Goal: Task Accomplishment & Management: Use online tool/utility

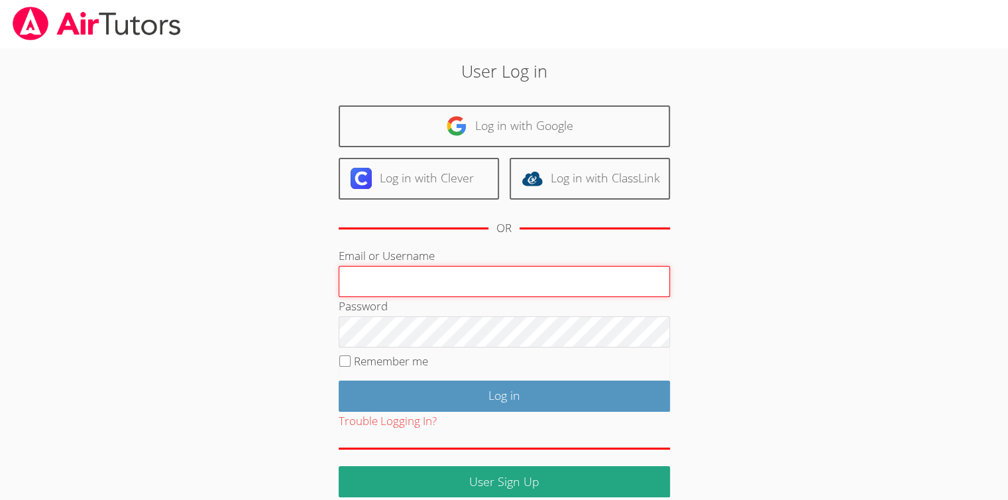
type input "[EMAIL_ADDRESS][DOMAIN_NAME]"
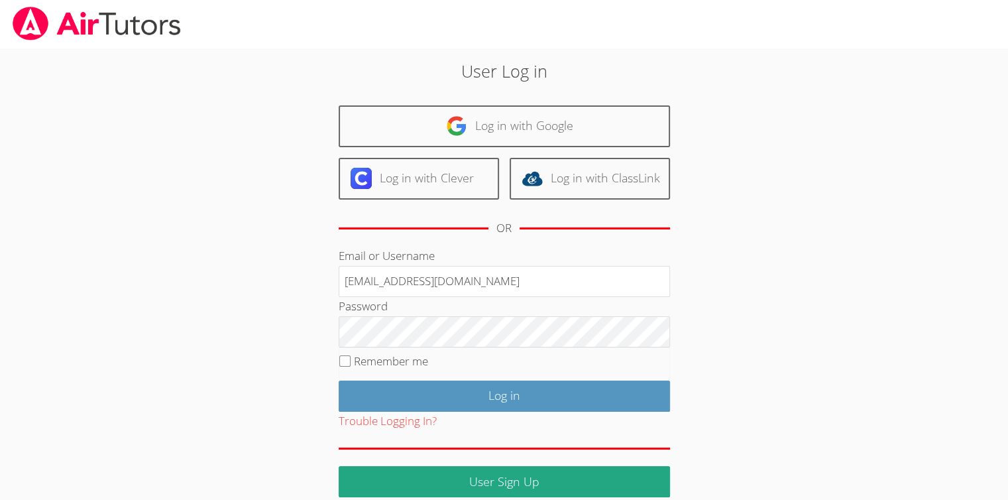
click at [506, 413] on div "Trouble Logging In?" at bounding box center [504, 420] width 331 height 19
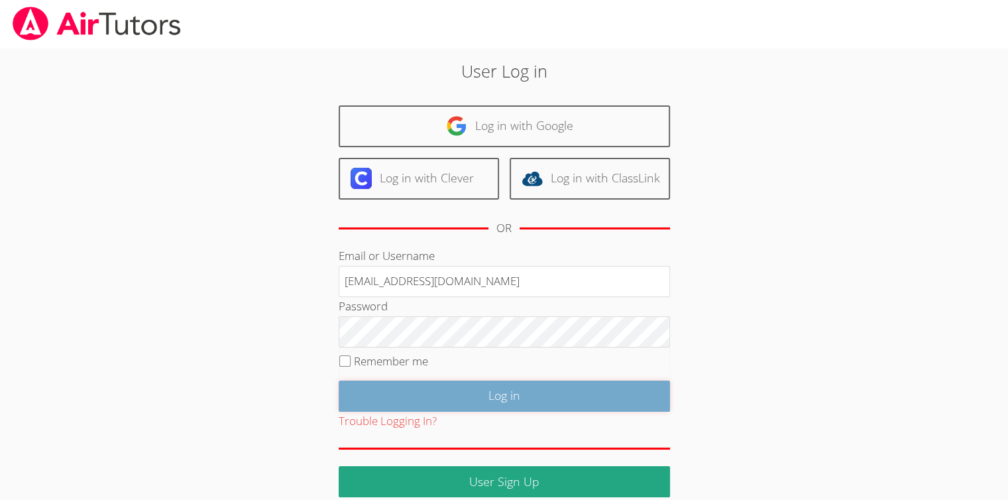
click at [506, 403] on input "Log in" at bounding box center [504, 395] width 331 height 31
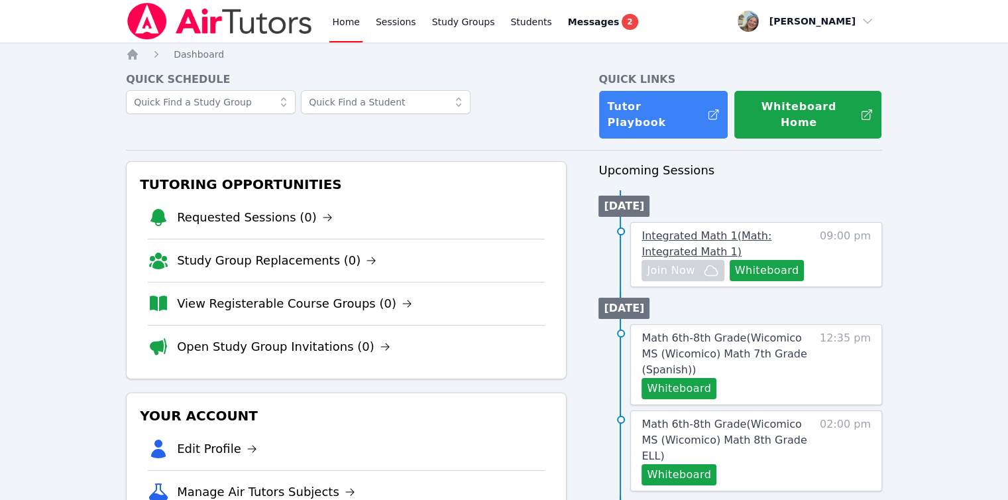
click at [676, 229] on span "Integrated Math 1 ( Math: Integrated Math 1 )" at bounding box center [706, 243] width 130 height 28
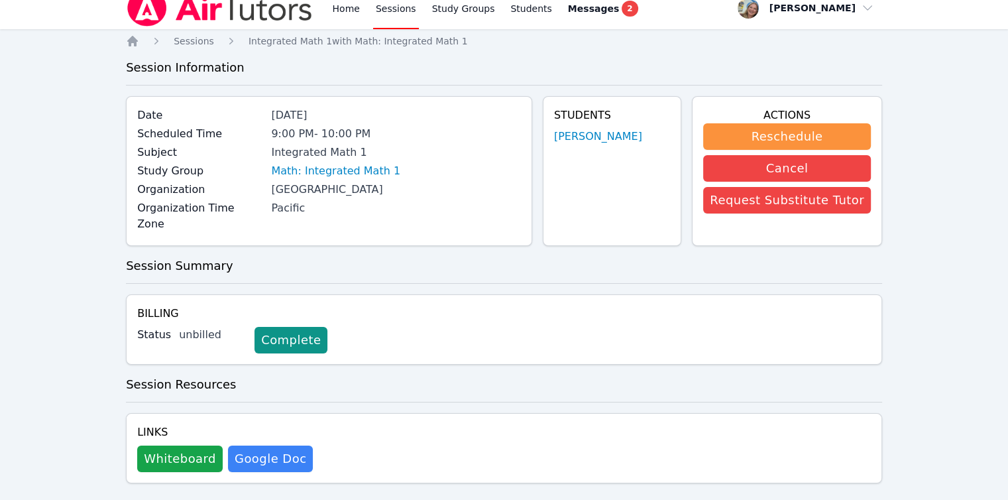
scroll to position [17, 0]
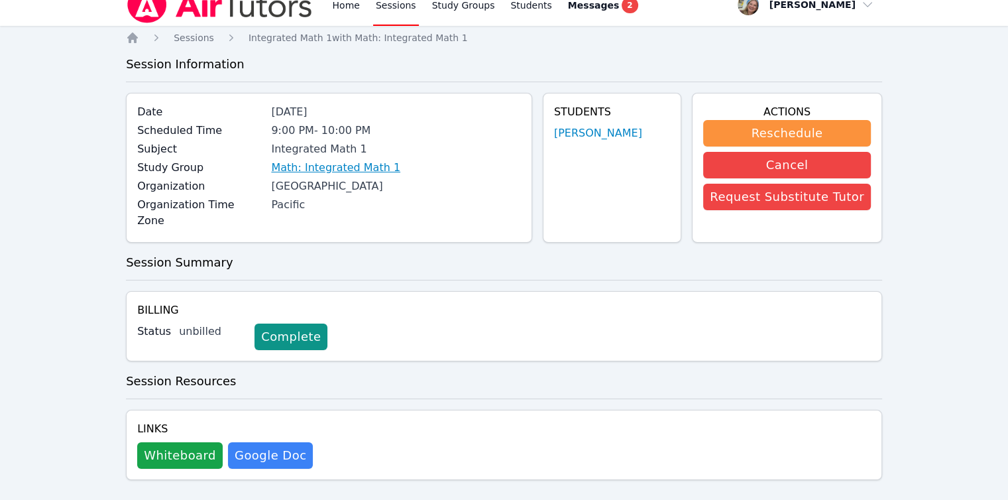
click at [312, 166] on link "Math: Integrated Math 1" at bounding box center [335, 168] width 129 height 16
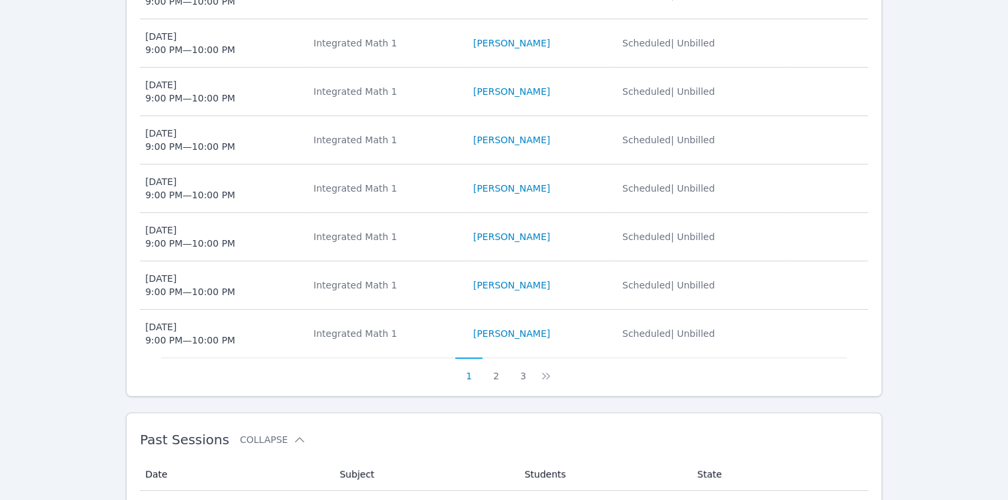
scroll to position [670, 0]
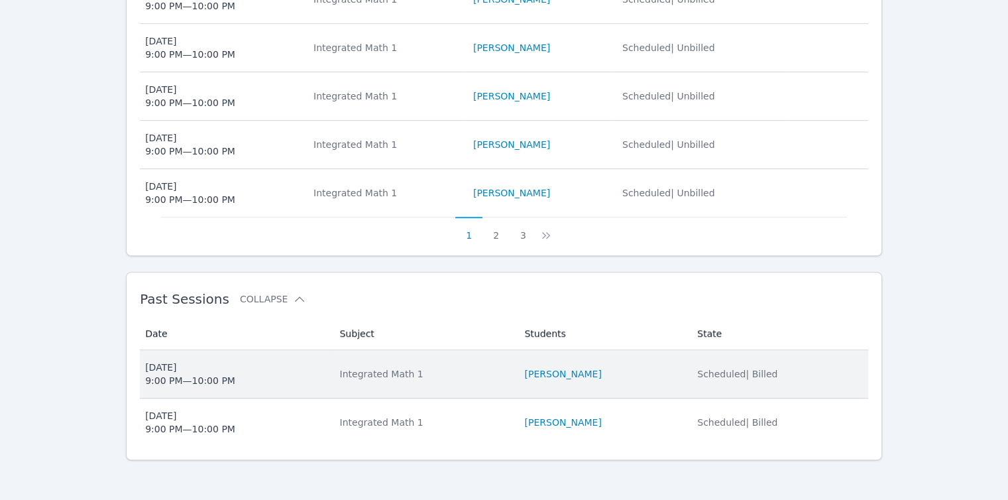
click at [154, 377] on div "Sun Sep 21 9:00 PM — 10:00 PM" at bounding box center [190, 373] width 90 height 27
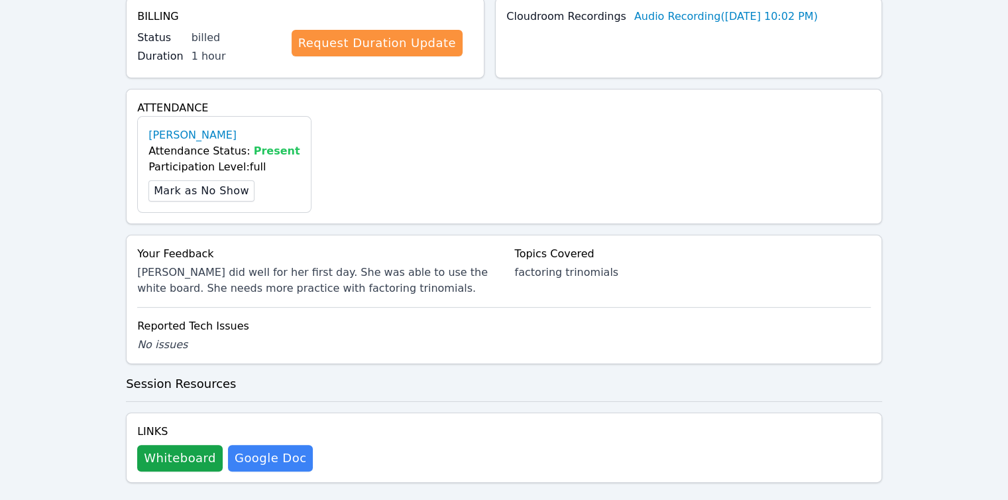
scroll to position [312, 0]
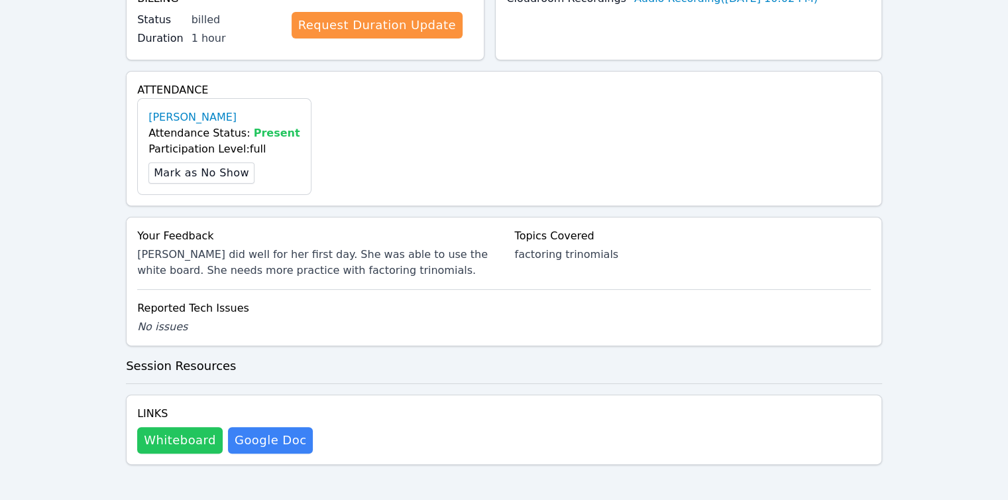
click at [181, 435] on button "Whiteboard" at bounding box center [179, 440] width 85 height 27
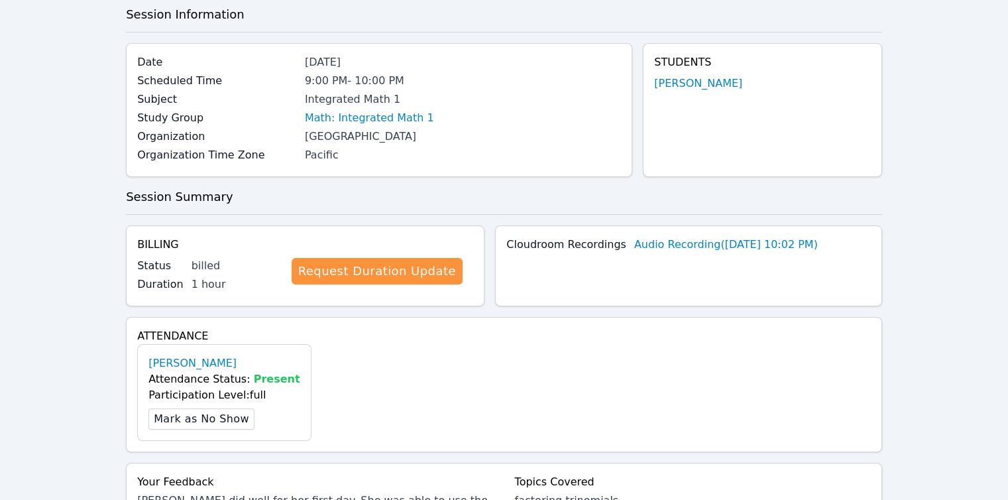
scroll to position [0, 0]
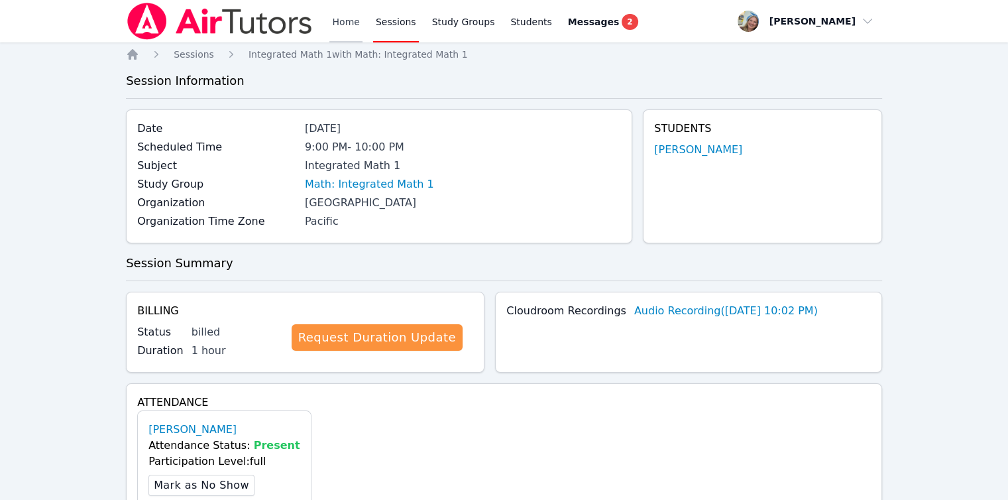
click at [352, 21] on link "Home" at bounding box center [345, 21] width 32 height 42
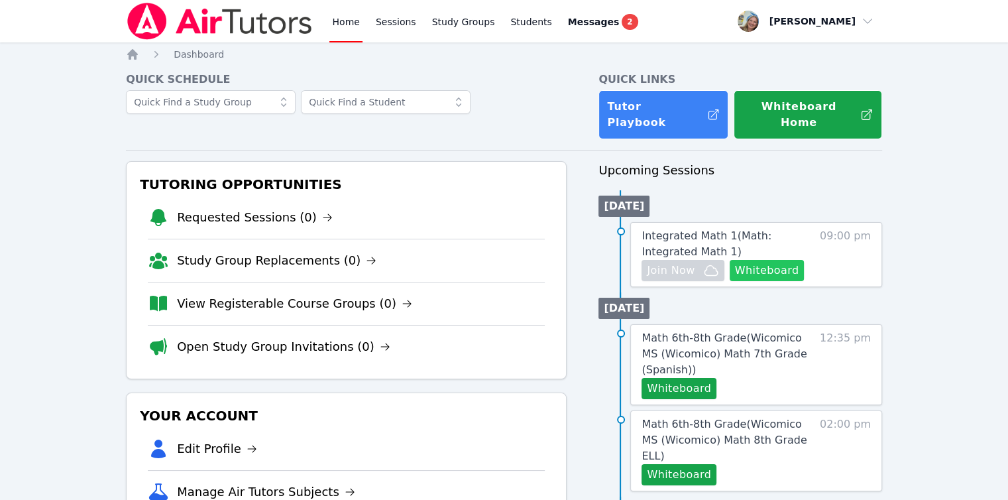
click at [796, 260] on button "Whiteboard" at bounding box center [766, 270] width 75 height 21
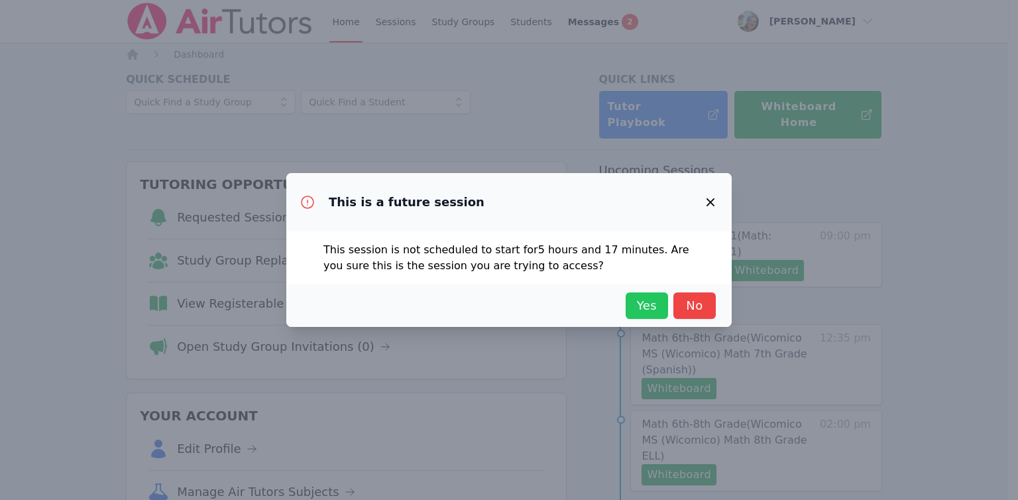
click at [650, 309] on span "Yes" at bounding box center [646, 305] width 29 height 19
